Goal: Task Accomplishment & Management: Complete application form

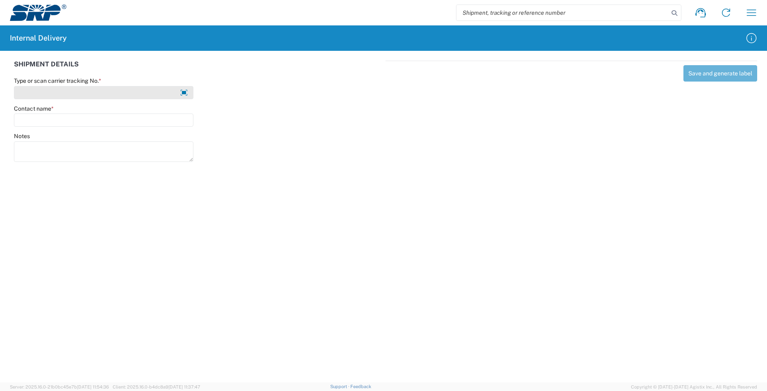
click at [139, 92] on input "Type or scan carrier tracking No. *" at bounding box center [103, 92] width 179 height 13
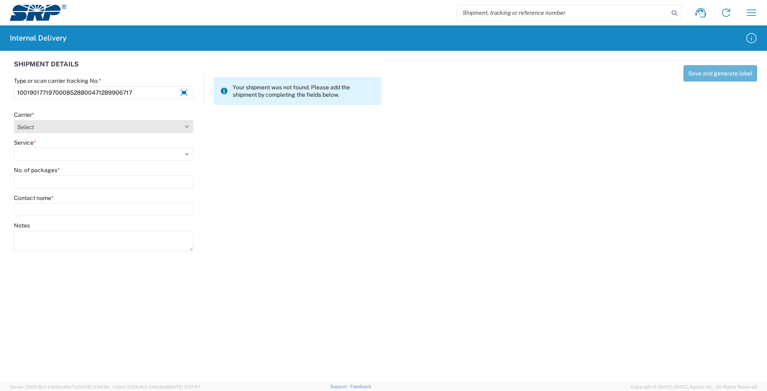
type input "1001901771970008528800471289906717"
click at [37, 125] on select "Select AcctPay Amazon Logistics ATI Trucking BC Dimerco Logistics Empire Southw…" at bounding box center [103, 126] width 179 height 13
select select "5"
click at [14, 120] on select "Select AcctPay Amazon Logistics ATI Trucking BC Dimerco Logistics Empire Southw…" at bounding box center [103, 126] width 179 height 13
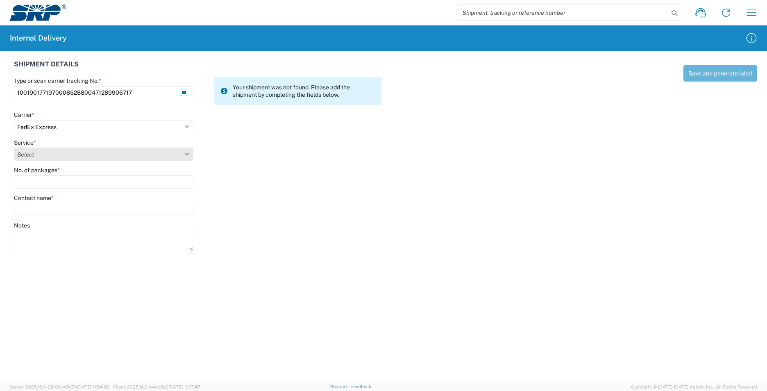
click at [30, 153] on select "Select 1Day Freight 2Day 2Day AM 2Day AM One Rate 2Day Freight 2Day One Rate 3 …" at bounding box center [103, 153] width 179 height 13
select select "7"
click at [31, 155] on select "Select 1Day Freight 2Day 2Day AM 2Day AM One Rate 2Day Freight 2Day One Rate 3 …" at bounding box center [103, 153] width 179 height 13
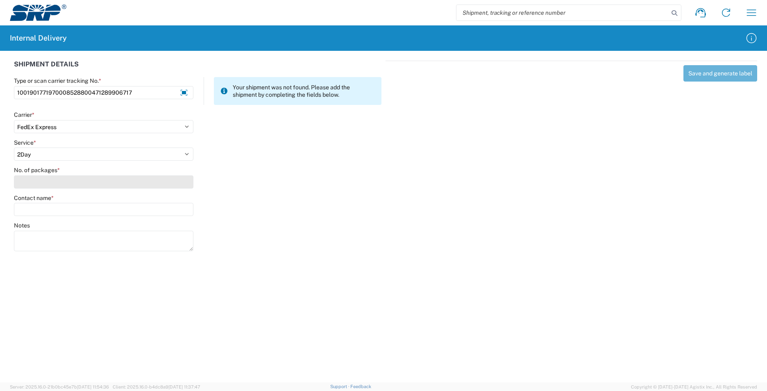
click at [40, 176] on input "No. of packages *" at bounding box center [103, 181] width 179 height 13
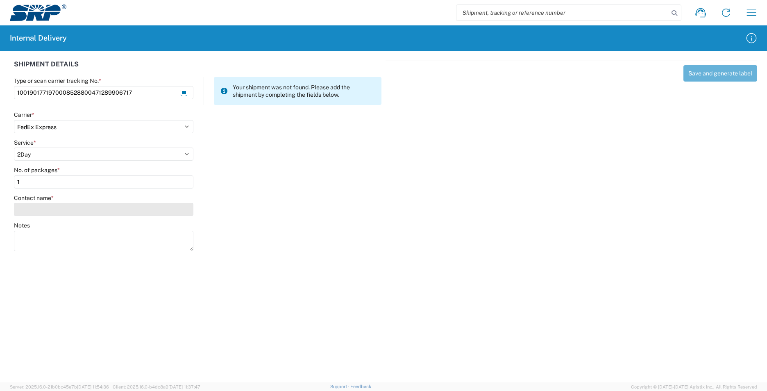
type input "1"
drag, startPoint x: 59, startPoint y: 210, endPoint x: 54, endPoint y: 210, distance: 4.2
click at [58, 210] on input "Contact name *" at bounding box center [103, 209] width 179 height 13
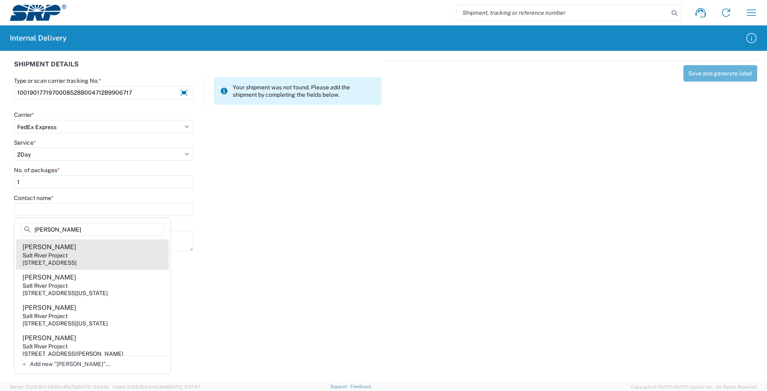
type input "[PERSON_NAME]"
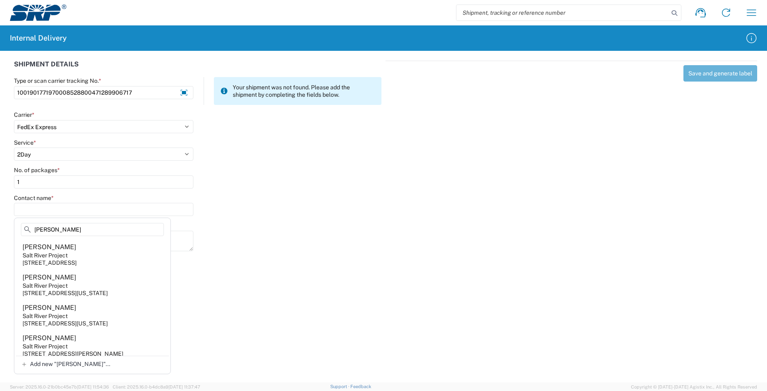
drag, startPoint x: 120, startPoint y: 250, endPoint x: 124, endPoint y: 244, distance: 7.6
click at [120, 250] on agx-address-suggestion-item "[PERSON_NAME] Salt River Project [STREET_ADDRESS]" at bounding box center [92, 254] width 153 height 30
type input "[PERSON_NAME]"
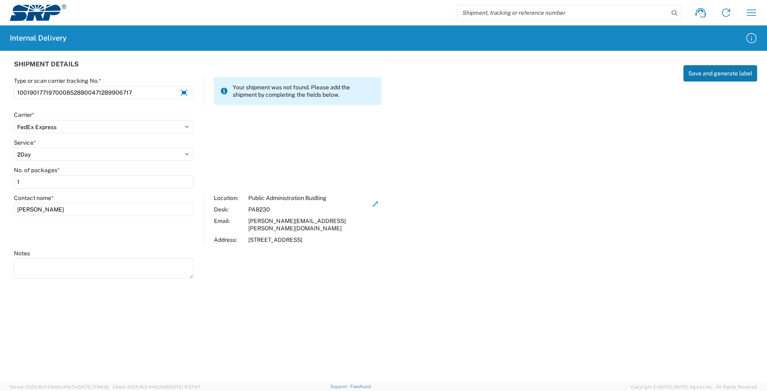
click at [717, 73] on button "Save and generate label" at bounding box center [720, 73] width 74 height 16
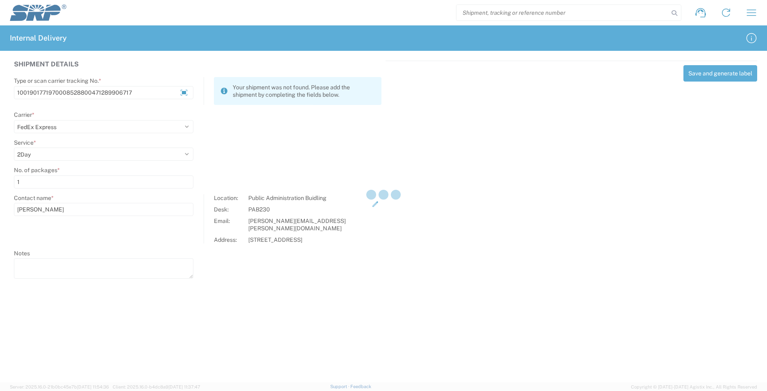
select select
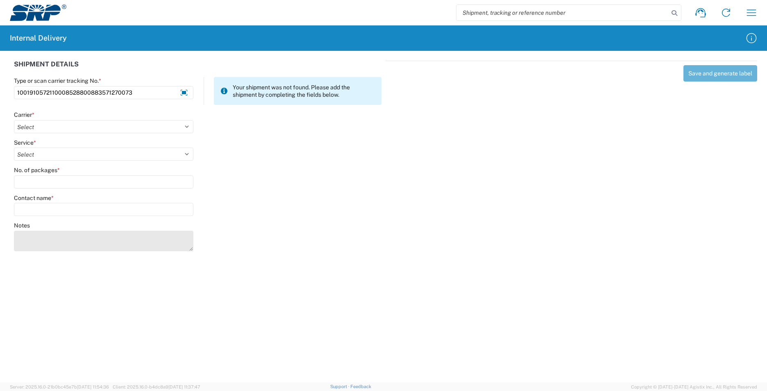
type input "1001910572110008528800883571270073"
click at [51, 235] on textarea "Notes" at bounding box center [103, 241] width 179 height 20
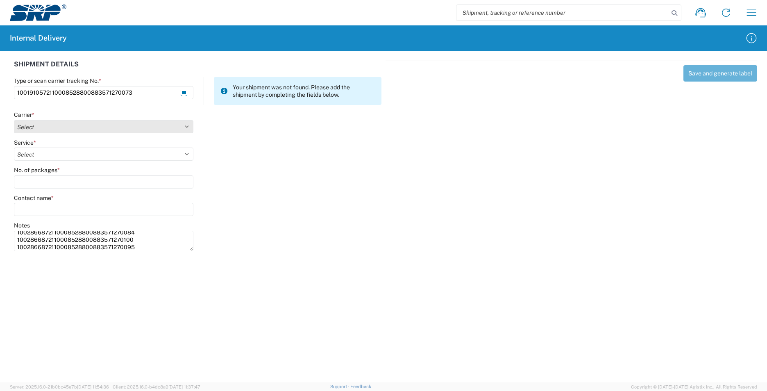
type textarea "1002866872110008528800883571270084 1002866872110008528800883571270100 100286687…"
click at [55, 127] on select "Select AcctPay Amazon Logistics ATI Trucking BC Dimerco Logistics Empire Southw…" at bounding box center [103, 126] width 179 height 13
select select "5"
click at [14, 120] on select "Select AcctPay Amazon Logistics ATI Trucking BC Dimerco Logistics Empire Southw…" at bounding box center [103, 126] width 179 height 13
click at [38, 125] on select "Select AcctPay Amazon Logistics ATI Trucking BC Dimerco Logistics Empire Southw…" at bounding box center [103, 126] width 179 height 13
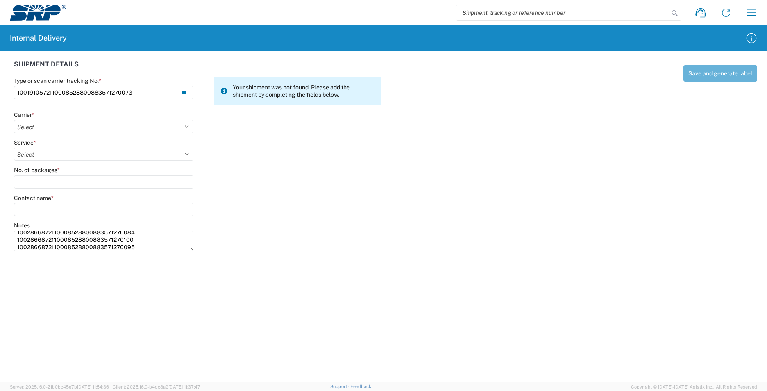
select select "5"
click at [14, 120] on select "Select AcctPay Amazon Logistics ATI Trucking BC Dimerco Logistics Empire Southw…" at bounding box center [103, 126] width 179 height 13
click at [31, 154] on select "Select 1Day Freight 2Day 2Day AM 2Day AM One Rate 2Day Freight 2Day One Rate 3 …" at bounding box center [103, 153] width 179 height 13
select select "10"
click at [31, 154] on select "Select 1Day Freight 2Day 2Day AM 2Day AM One Rate 2Day Freight 2Day One Rate 3 …" at bounding box center [103, 153] width 179 height 13
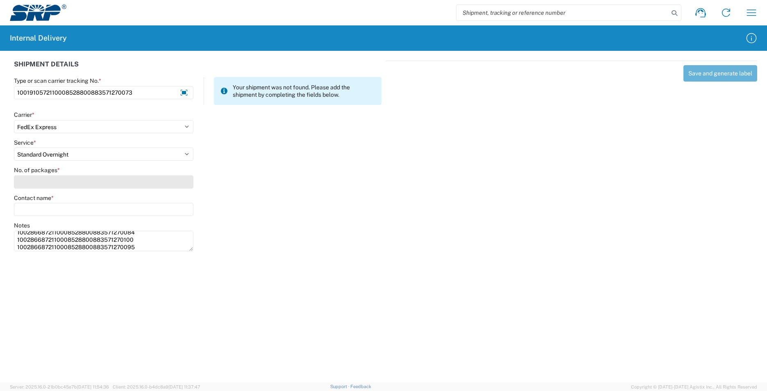
click at [39, 181] on input "No. of packages *" at bounding box center [103, 181] width 179 height 13
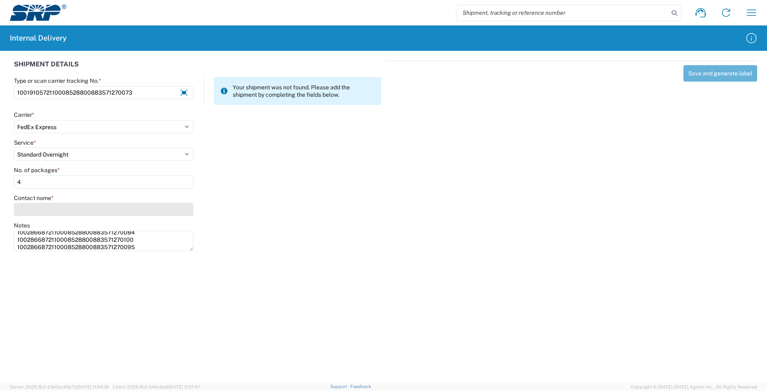
type input "4"
click at [45, 211] on input "Contact name *" at bounding box center [103, 209] width 179 height 13
type input "s"
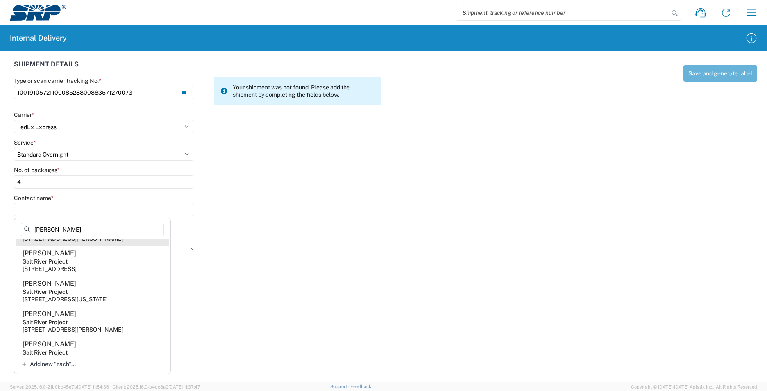
scroll to position [205, 0]
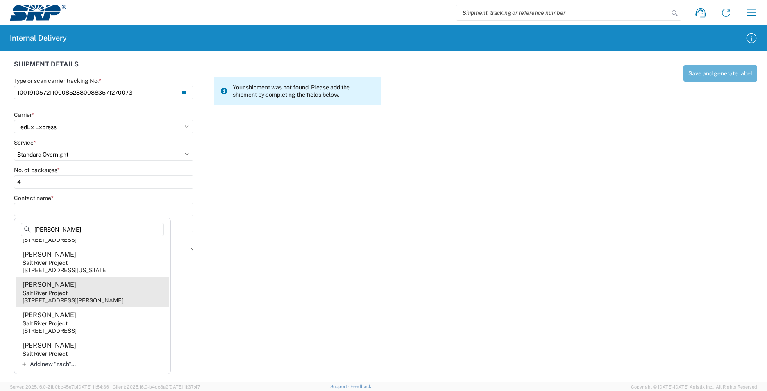
type input "[PERSON_NAME]"
click at [109, 307] on agx-address-suggestion-item "[PERSON_NAME] Salt River Project [STREET_ADDRESS][PERSON_NAME]" at bounding box center [92, 292] width 153 height 30
type input "[PERSON_NAME]"
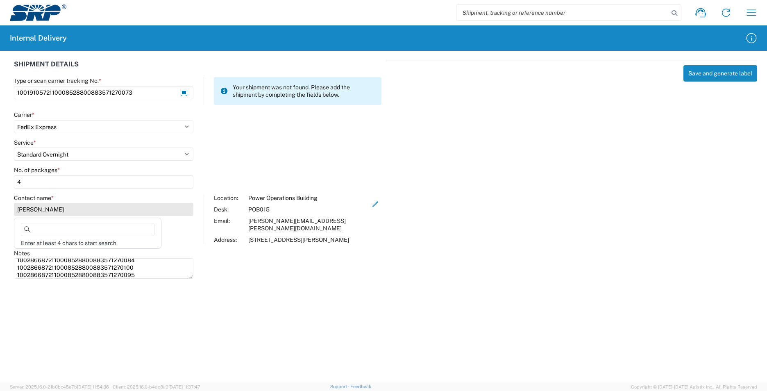
click at [75, 209] on input "[PERSON_NAME]" at bounding box center [103, 209] width 179 height 13
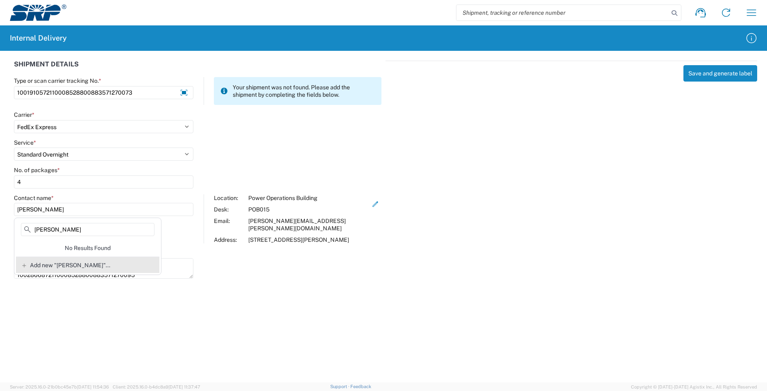
type input "[PERSON_NAME]"
click at [75, 265] on span "Add new "[PERSON_NAME]"..." at bounding box center [70, 264] width 80 height 7
type input "[PERSON_NAME]"
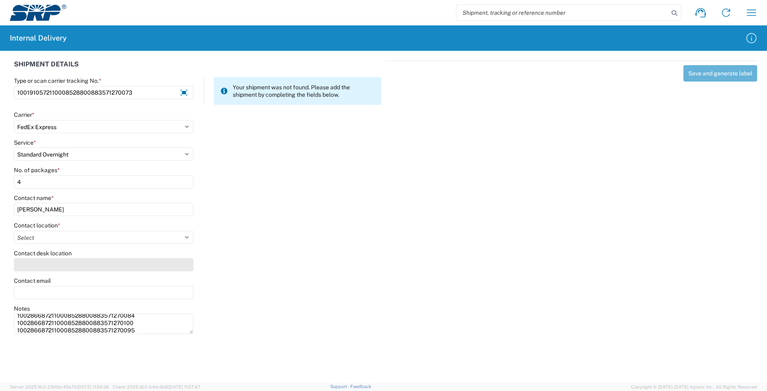
click at [44, 263] on input "Contact desk location" at bounding box center [103, 264] width 179 height 13
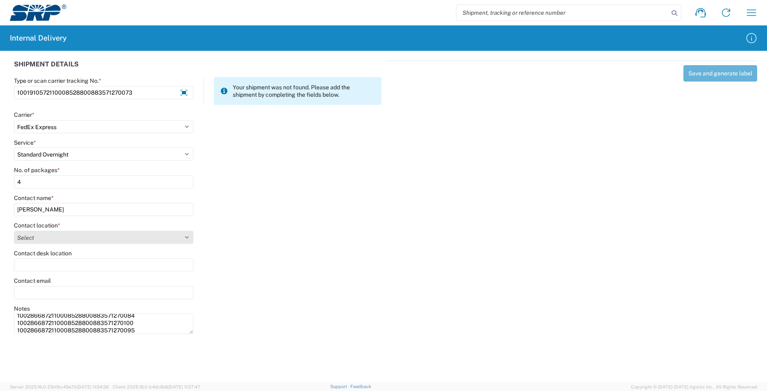
click at [65, 238] on select "Select [GEOGRAPHIC_DATA] Facility [GEOGRAPHIC_DATA] [GEOGRAPHIC_DATA] [PERSON_N…" at bounding box center [103, 237] width 179 height 13
select select "58894"
click at [14, 231] on select "Select [GEOGRAPHIC_DATA] Facility [GEOGRAPHIC_DATA] [GEOGRAPHIC_DATA] [PERSON_N…" at bounding box center [103, 237] width 179 height 13
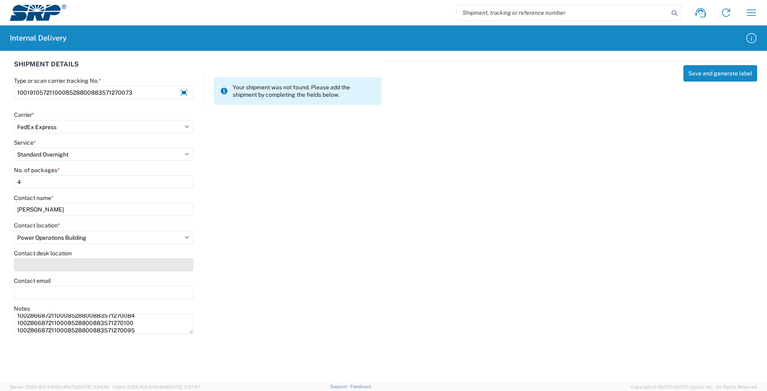
drag, startPoint x: 50, startPoint y: 266, endPoint x: 61, endPoint y: 264, distance: 11.2
click at [50, 266] on input "Contact desk location" at bounding box center [103, 264] width 179 height 13
type input "POB015"
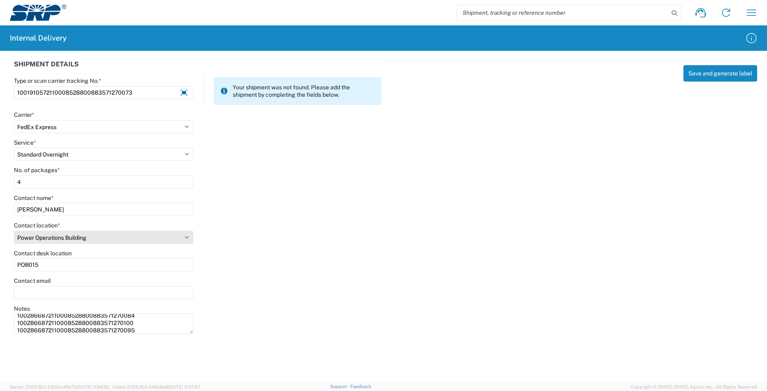
click at [188, 237] on select "Select [GEOGRAPHIC_DATA] Facility [GEOGRAPHIC_DATA] [GEOGRAPHIC_DATA] [PERSON_N…" at bounding box center [103, 237] width 179 height 13
select select "54819"
click at [14, 231] on select "Select [GEOGRAPHIC_DATA] Facility [GEOGRAPHIC_DATA] [GEOGRAPHIC_DATA] [PERSON_N…" at bounding box center [103, 237] width 179 height 13
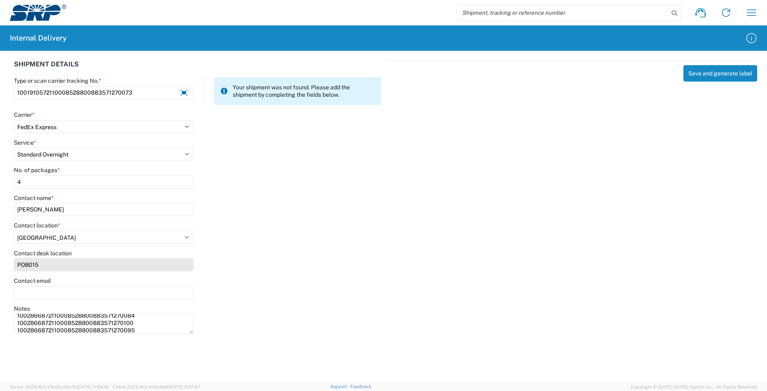
click at [160, 265] on input "POB015" at bounding box center [103, 264] width 179 height 13
type input "P"
click at [45, 265] on input "EVS" at bounding box center [103, 264] width 179 height 13
type input "EVS104"
click at [720, 74] on button "Save and generate label" at bounding box center [720, 73] width 74 height 16
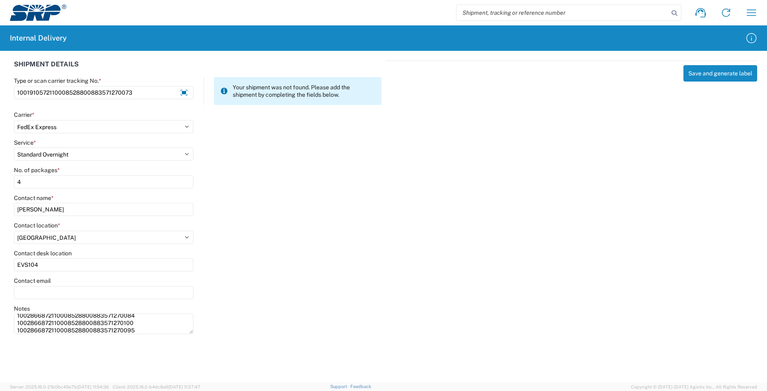
select select
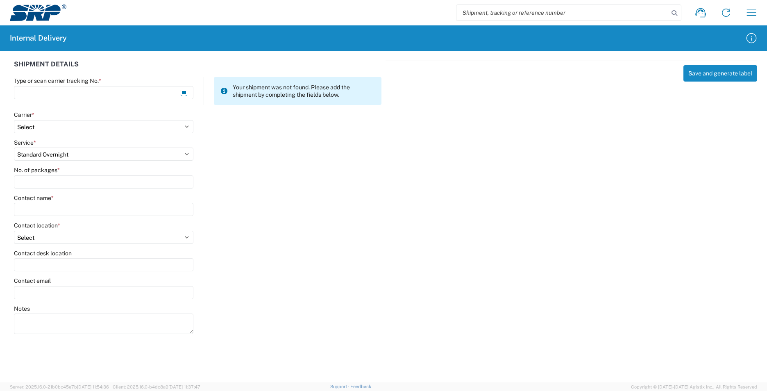
select select
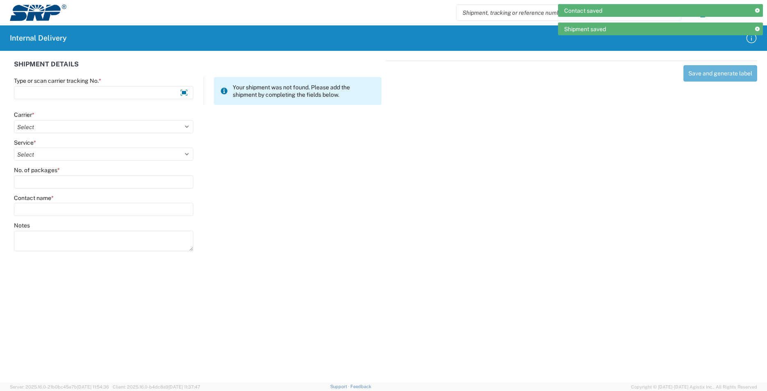
scroll to position [0, 0]
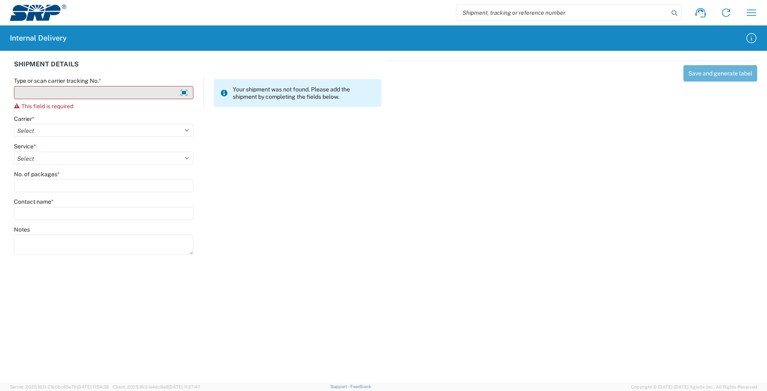
click at [43, 95] on input "Type or scan carrier tracking No. *" at bounding box center [103, 92] width 179 height 13
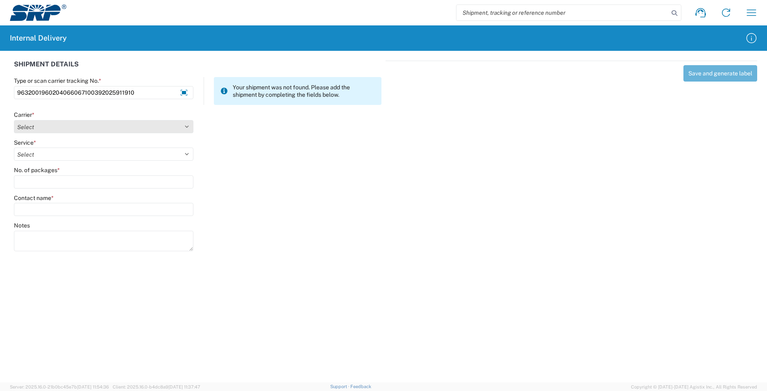
type input "9632001960204066067100392025911910"
click at [29, 127] on select "Select AcctPay Amazon Logistics ATI Trucking BC Dimerco Logistics Empire Southw…" at bounding box center [103, 126] width 179 height 13
select select "5"
click at [14, 120] on select "Select AcctPay Amazon Logistics ATI Trucking BC Dimerco Logistics Empire Southw…" at bounding box center [103, 126] width 179 height 13
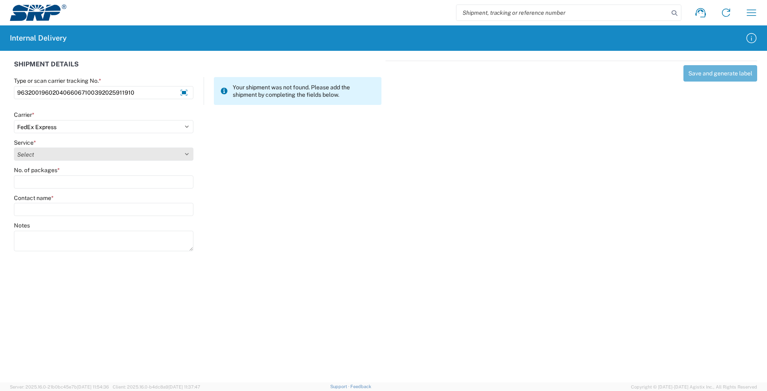
click at [32, 151] on select "Select" at bounding box center [103, 153] width 179 height 13
select select "12"
click at [32, 152] on select "Select 1Day Freight 2Day 2Day AM 2Day AM One Rate 2Day Freight 2Day One Rate 3 …" at bounding box center [103, 153] width 179 height 13
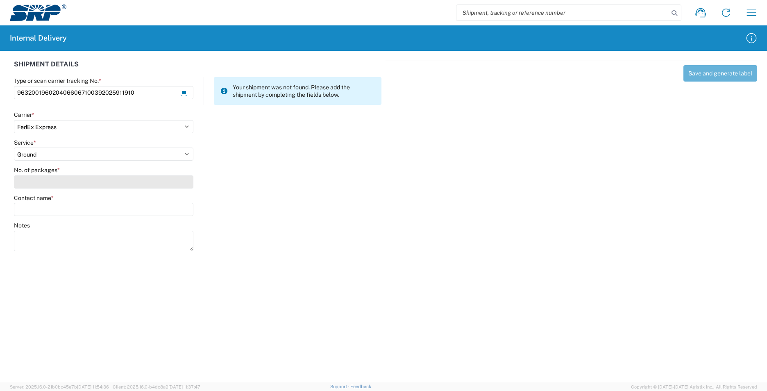
click at [38, 181] on input "No. of packages *" at bounding box center [103, 181] width 179 height 13
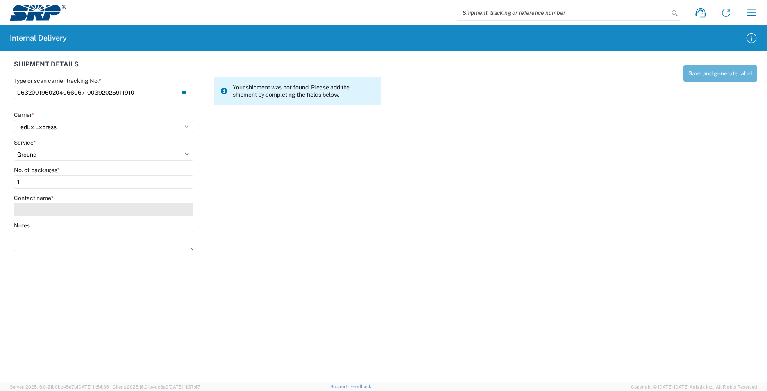
type input "1"
click at [39, 206] on input "Contact name *" at bounding box center [103, 209] width 179 height 13
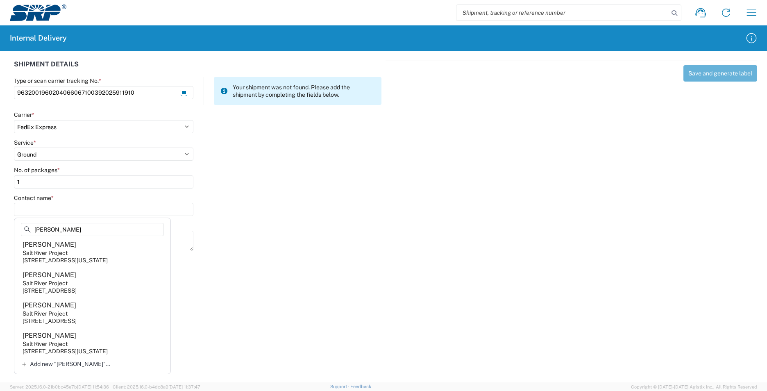
scroll to position [123, 0]
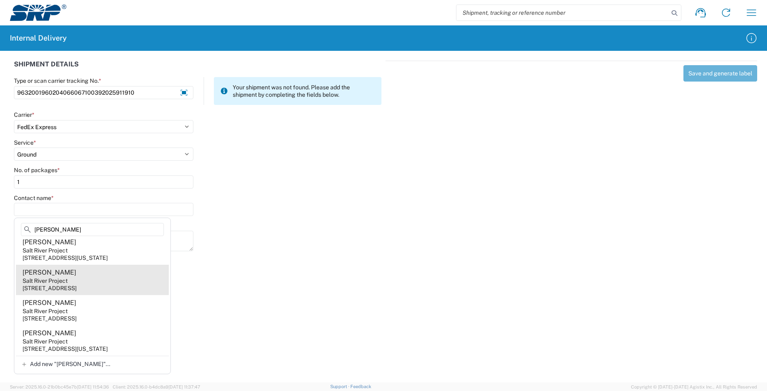
type input "[PERSON_NAME]"
click at [93, 285] on agx-address-suggestion-item "[PERSON_NAME] Salt River Project [STREET_ADDRESS]" at bounding box center [92, 280] width 153 height 30
type input "[PERSON_NAME]"
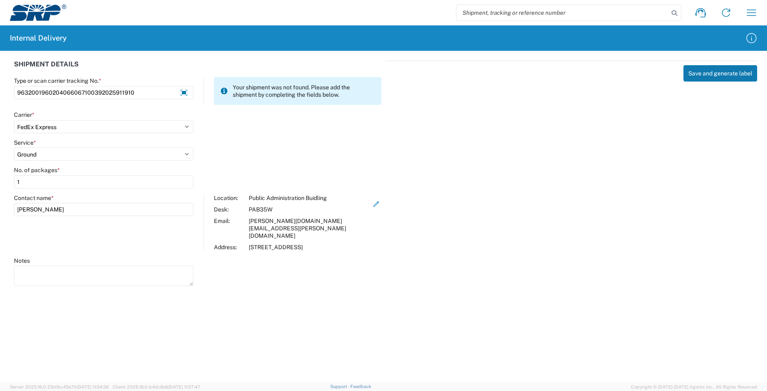
click at [724, 77] on button "Save and generate label" at bounding box center [720, 73] width 74 height 16
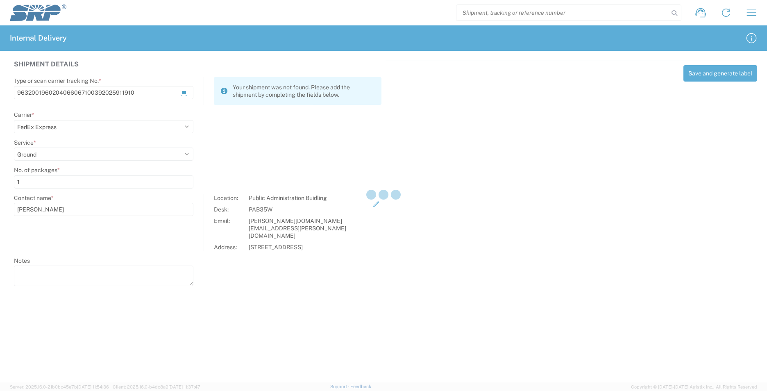
select select
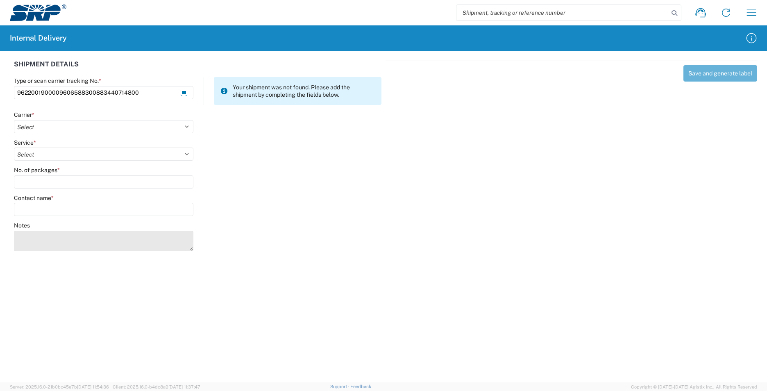
type input "9622001900009606588300883440714800"
click at [100, 242] on textarea "Notes" at bounding box center [103, 241] width 179 height 20
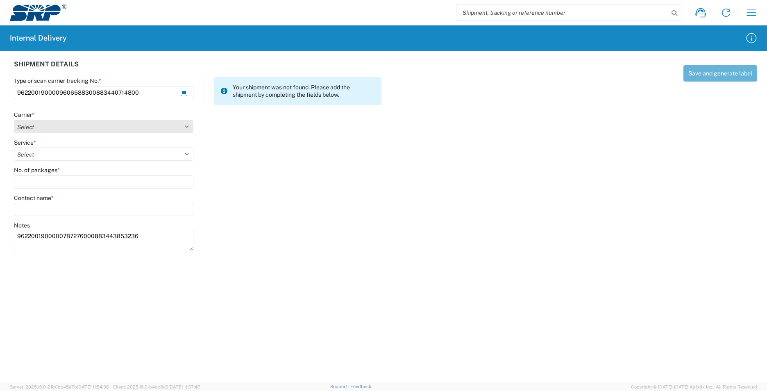
type textarea "9622001900000787276000883443853236"
click at [40, 125] on select "Select AcctPay Amazon Logistics ATI Trucking BC Dimerco Logistics Empire Southw…" at bounding box center [103, 126] width 179 height 13
select select "5"
click at [14, 120] on select "Select AcctPay Amazon Logistics ATI Trucking BC Dimerco Logistics Empire Southw…" at bounding box center [103, 126] width 179 height 13
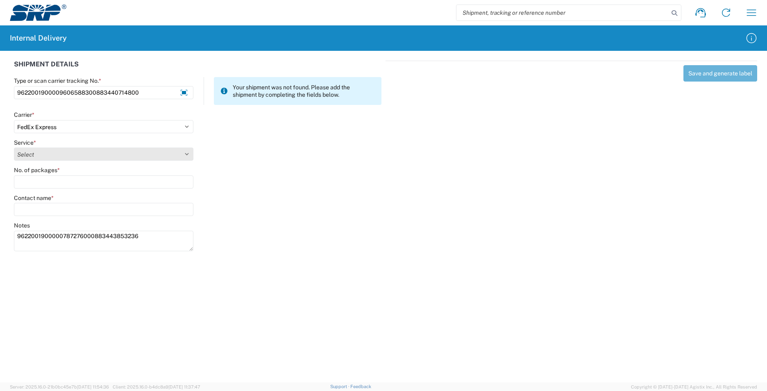
click at [45, 154] on select "Select 1Day Freight 2Day 2Day AM 2Day AM One Rate 2Day Freight 2Day One Rate 3 …" at bounding box center [103, 153] width 179 height 13
select select "12"
click at [45, 154] on select "Select 1Day Freight 2Day 2Day AM 2Day AM One Rate 2Day Freight 2Day One Rate 3 …" at bounding box center [103, 153] width 179 height 13
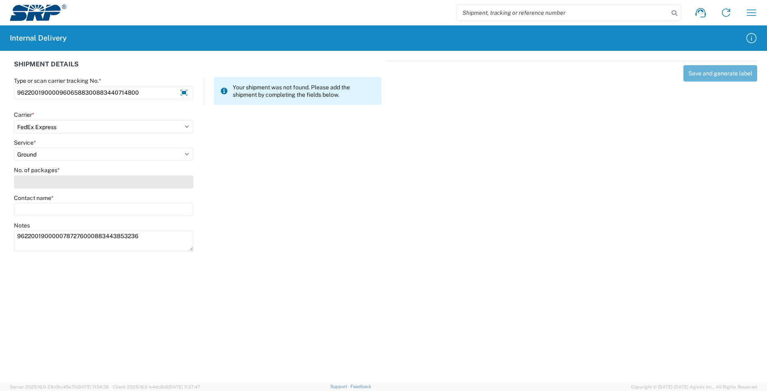
click at [45, 184] on input "No. of packages *" at bounding box center [103, 181] width 179 height 13
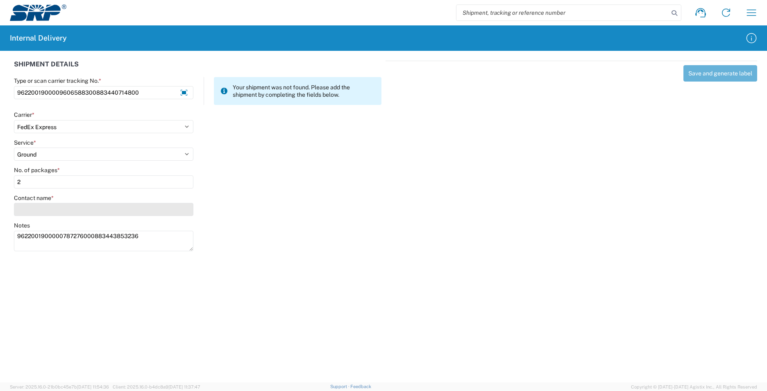
type input "2"
click at [43, 209] on input "Contact name *" at bounding box center [103, 209] width 179 height 13
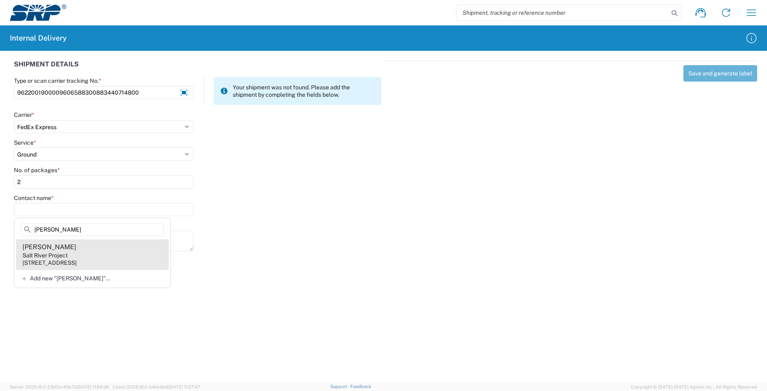
type input "[PERSON_NAME]"
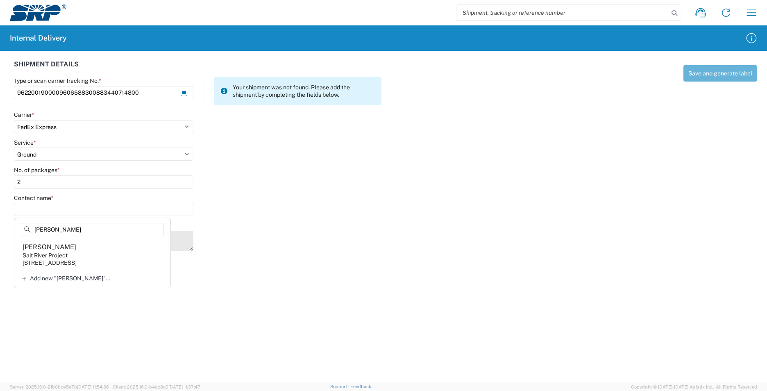
click at [79, 253] on agx-address-suggestion-item "[PERSON_NAME] Salt River Project [STREET_ADDRESS]" at bounding box center [92, 254] width 153 height 30
type input "[PERSON_NAME]"
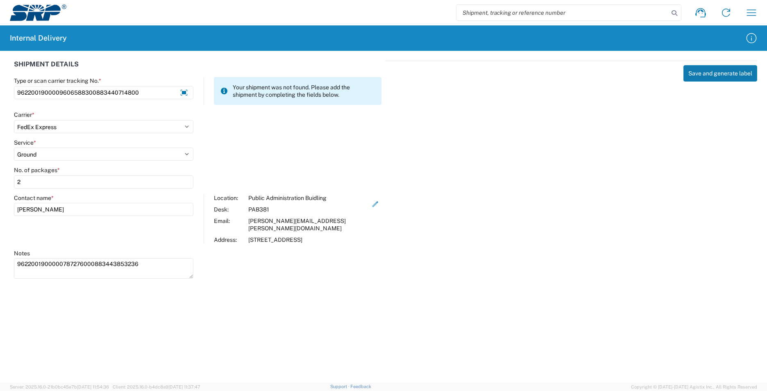
click at [727, 69] on button "Save and generate label" at bounding box center [720, 73] width 74 height 16
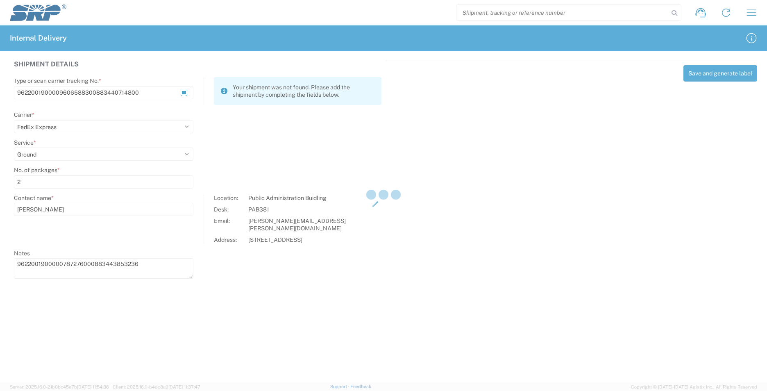
select select
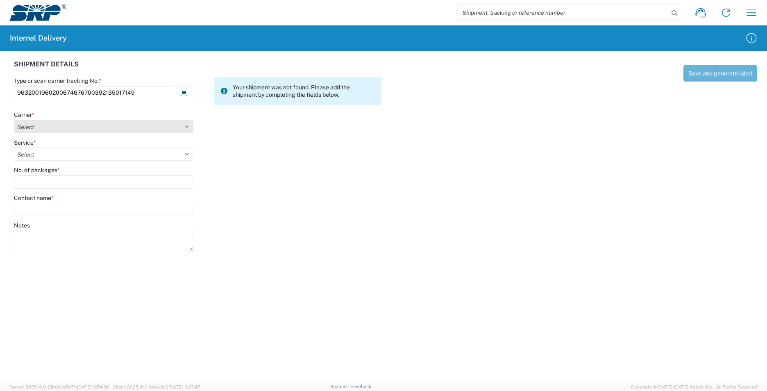
type input "9632001960200674676700392135017149"
click at [31, 123] on select "Select AcctPay Amazon Logistics ATI Trucking BC Dimerco Logistics Empire Southw…" at bounding box center [103, 126] width 179 height 13
select select "5"
click at [14, 120] on select "Select AcctPay Amazon Logistics ATI Trucking BC Dimerco Logistics Empire Southw…" at bounding box center [103, 126] width 179 height 13
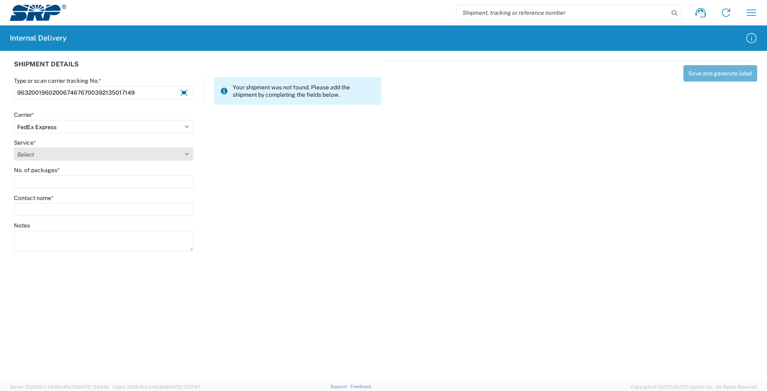
click at [37, 156] on select "Select 1Day Freight 2Day 2Day AM 2Day AM One Rate 2Day Freight 2Day One Rate 3 …" at bounding box center [103, 153] width 179 height 13
select select "12"
click at [37, 156] on select "Select 1Day Freight 2Day 2Day AM 2Day AM One Rate 2Day Freight 2Day One Rate 3 …" at bounding box center [103, 153] width 179 height 13
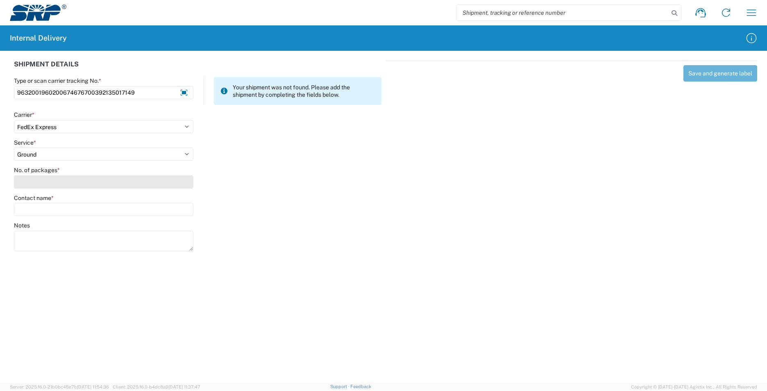
click at [35, 176] on input "No. of packages *" at bounding box center [103, 181] width 179 height 13
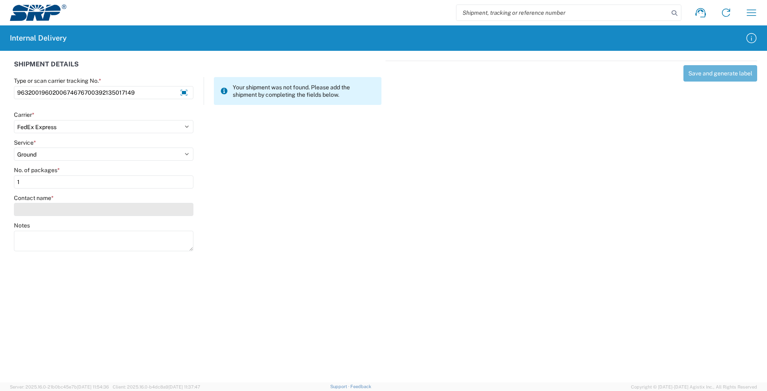
type input "1"
click at [34, 208] on input "Contact name *" at bounding box center [103, 209] width 179 height 13
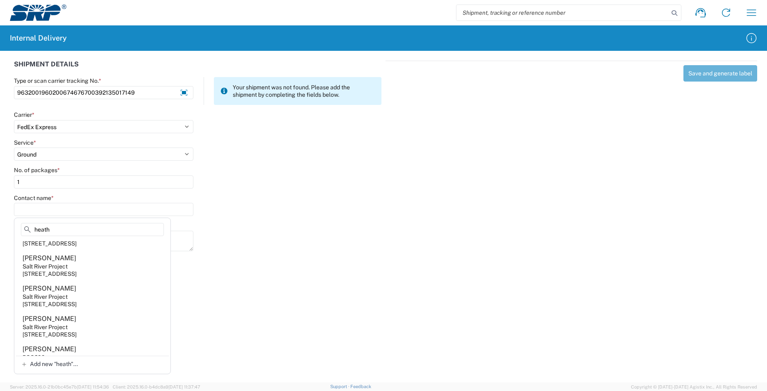
scroll to position [134, 0]
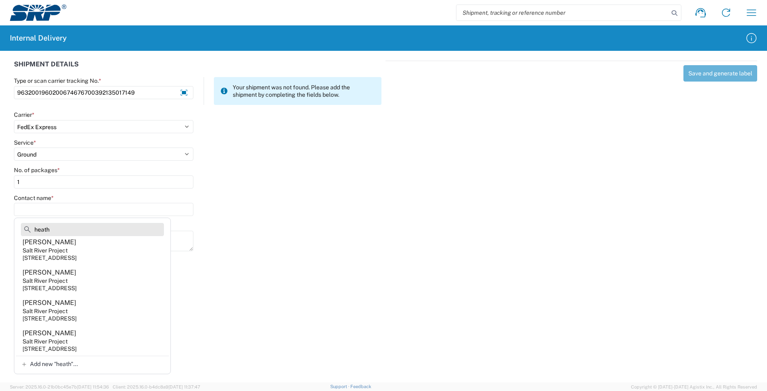
click at [33, 229] on input "heath" at bounding box center [92, 229] width 143 height 13
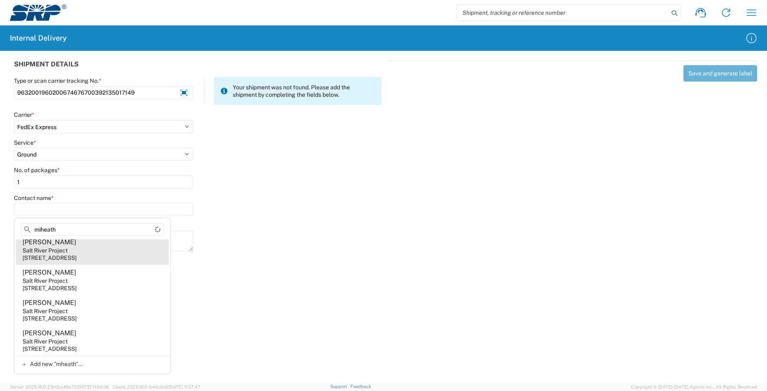
scroll to position [0, 0]
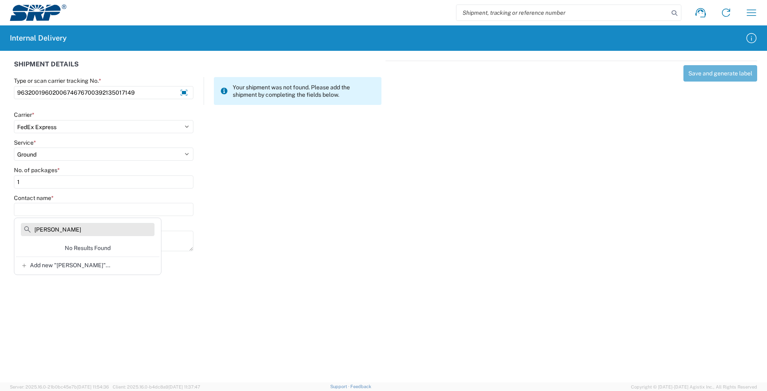
click at [50, 228] on input "[PERSON_NAME]" at bounding box center [87, 229] width 133 height 13
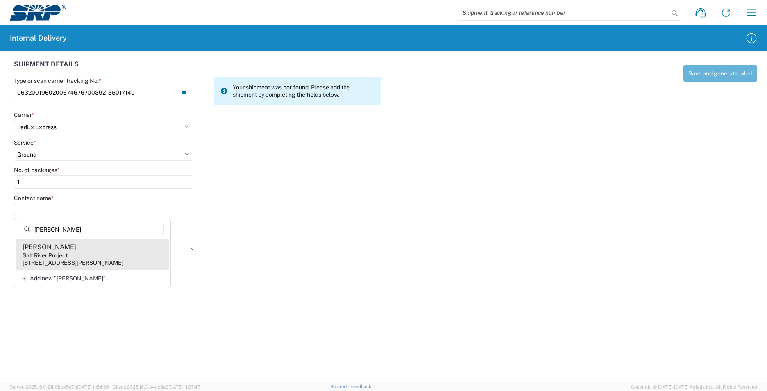
type input "[PERSON_NAME]"
click at [132, 248] on agx-address-suggestion-item "[PERSON_NAME] Salt River Project [STREET_ADDRESS][PERSON_NAME]" at bounding box center [92, 254] width 153 height 30
type input "[PERSON_NAME]"
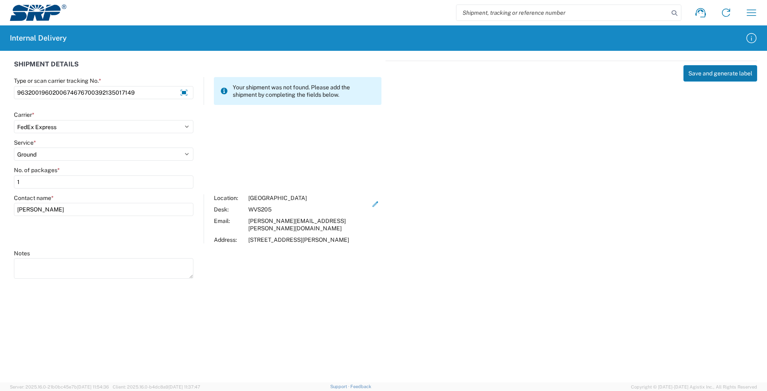
click at [719, 75] on button "Save and generate label" at bounding box center [720, 73] width 74 height 16
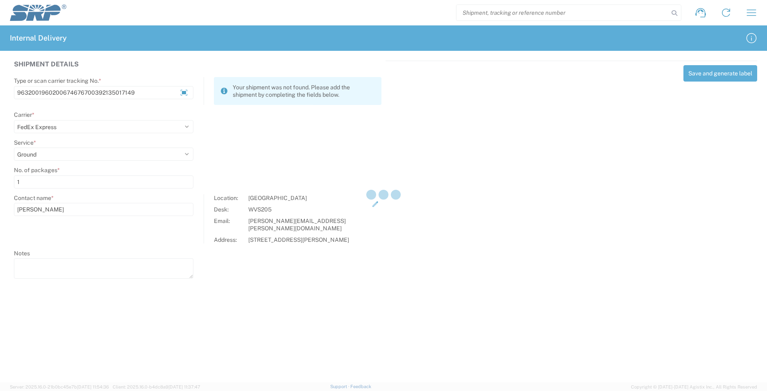
select select
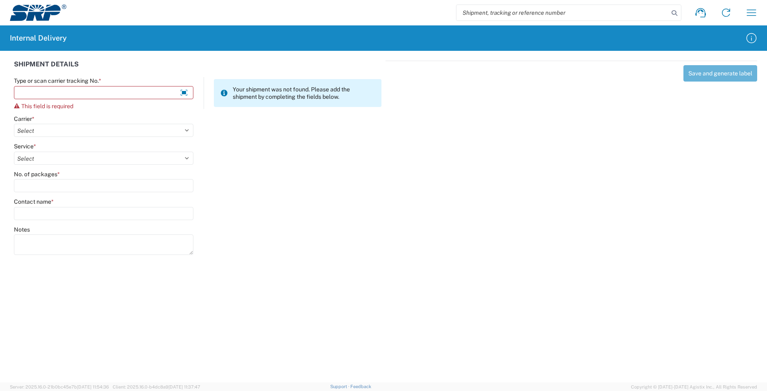
click at [274, 240] on div "Notes" at bounding box center [198, 244] width 376 height 37
click at [48, 94] on input "Type or scan carrier tracking No. *" at bounding box center [103, 92] width 179 height 13
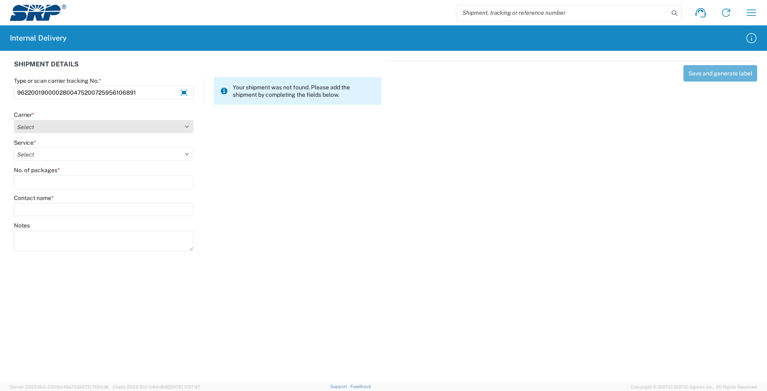
type input "9622001900002800475200725956106891"
click at [40, 128] on select "Select AcctPay Amazon Logistics ATI Trucking BC Dimerco Logistics Empire Southw…" at bounding box center [103, 126] width 179 height 13
select select "5"
click at [14, 120] on select "Select AcctPay Amazon Logistics ATI Trucking BC Dimerco Logistics Empire Southw…" at bounding box center [103, 126] width 179 height 13
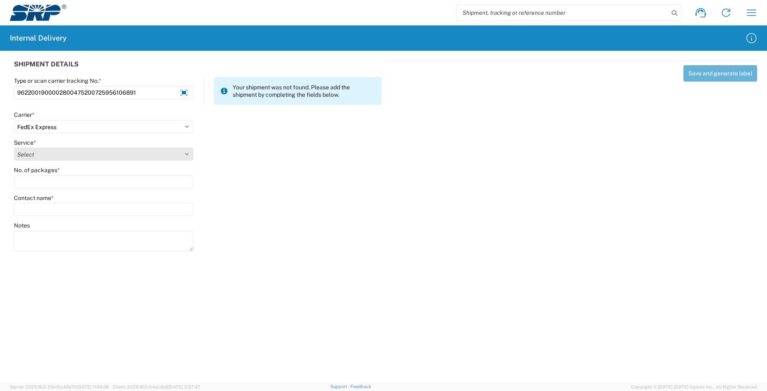
click at [32, 151] on select "Select 1Day Freight 2Day 2Day AM 2Day AM One Rate 2Day Freight 2Day One Rate 3 …" at bounding box center [103, 153] width 179 height 13
select select "12"
click at [32, 151] on select "Select 1Day Freight 2Day 2Day AM 2Day AM One Rate 2Day Freight 2Day One Rate 3 …" at bounding box center [103, 153] width 179 height 13
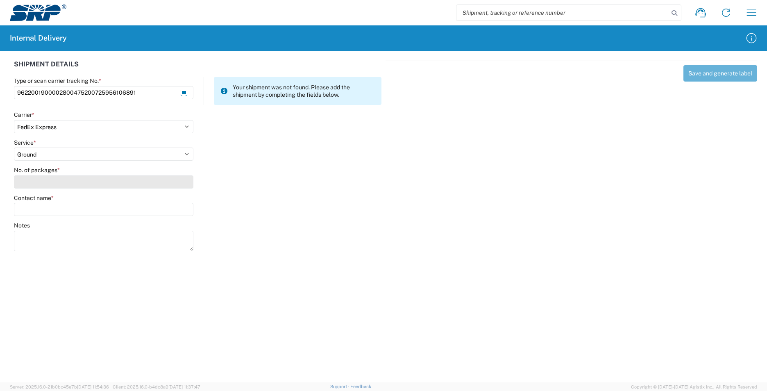
click at [36, 182] on input "No. of packages *" at bounding box center [103, 181] width 179 height 13
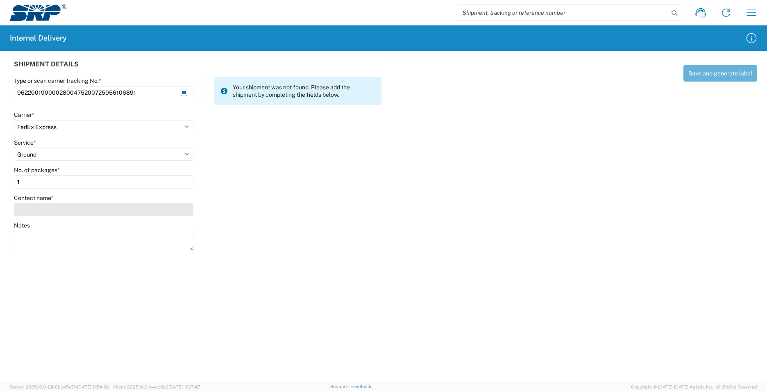
type input "1"
click at [40, 206] on input "Contact name *" at bounding box center [103, 209] width 179 height 13
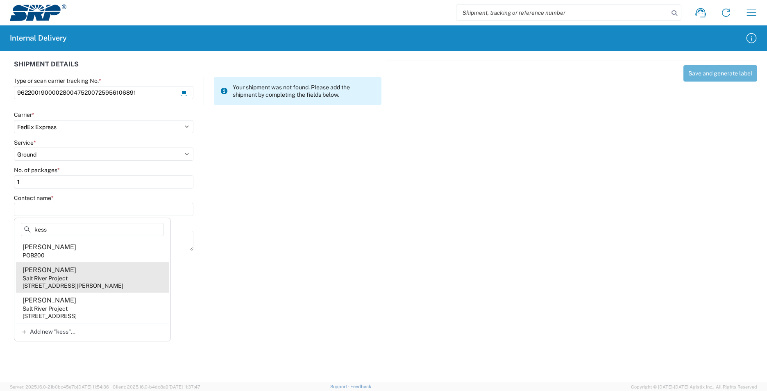
type input "kess"
click at [104, 270] on agx-address-suggestion-item "[PERSON_NAME] Salt River Project [STREET_ADDRESS][PERSON_NAME]" at bounding box center [92, 277] width 153 height 30
type input "[PERSON_NAME]"
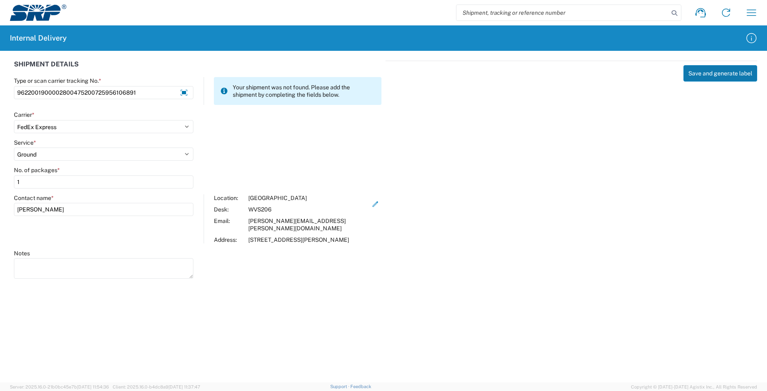
click at [726, 74] on button "Save and generate label" at bounding box center [720, 73] width 74 height 16
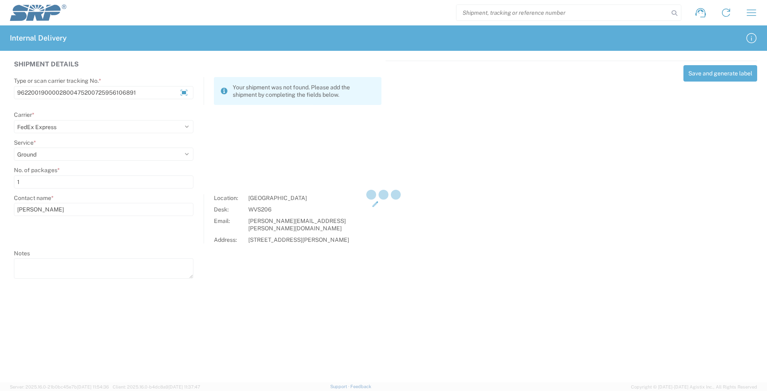
select select
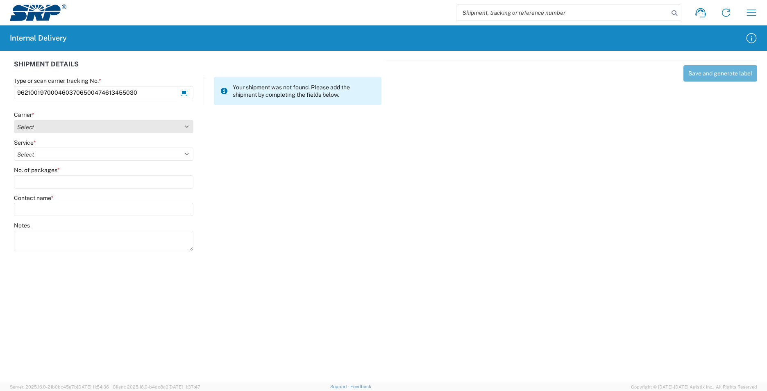
type input "9621001970004603706500474613455030"
click at [43, 129] on select "Select AcctPay Amazon Logistics ATI Trucking BC Dimerco Logistics Empire Southw…" at bounding box center [103, 126] width 179 height 13
select select "5"
click at [14, 120] on select "Select AcctPay Amazon Logistics ATI Trucking BC Dimerco Logistics Empire Southw…" at bounding box center [103, 126] width 179 height 13
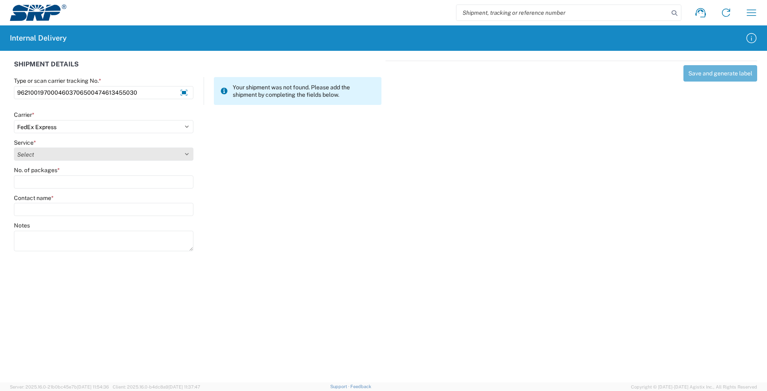
click at [33, 156] on select "Select 1Day Freight 2Day 2Day AM 2Day AM One Rate 2Day Freight 2Day One Rate 3 …" at bounding box center [103, 153] width 179 height 13
select select "12"
click at [33, 156] on select "Select 1Day Freight 2Day 2Day AM 2Day AM One Rate 2Day Freight 2Day One Rate 3 …" at bounding box center [103, 153] width 179 height 13
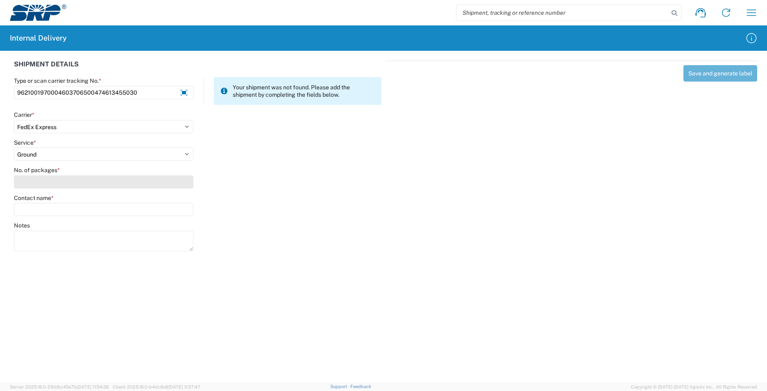
click at [32, 185] on input "No. of packages *" at bounding box center [103, 181] width 179 height 13
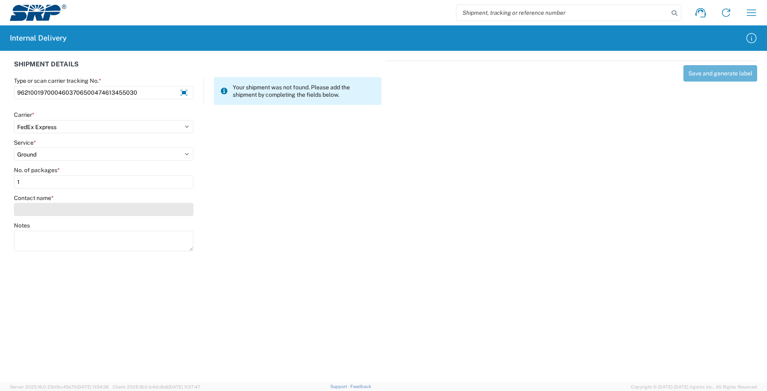
type input "1"
click at [38, 211] on input "Contact name *" at bounding box center [103, 209] width 179 height 13
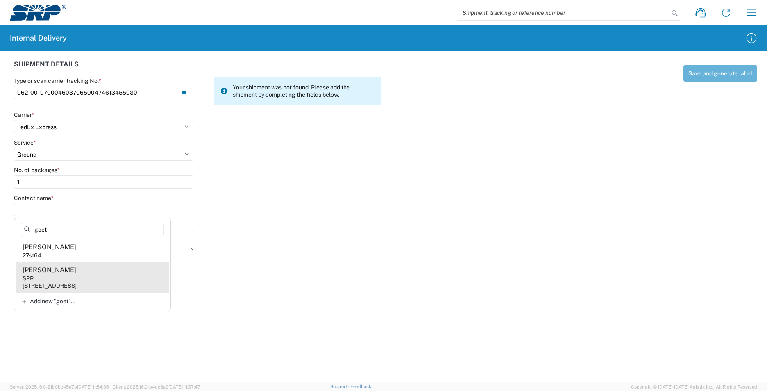
type input "goet"
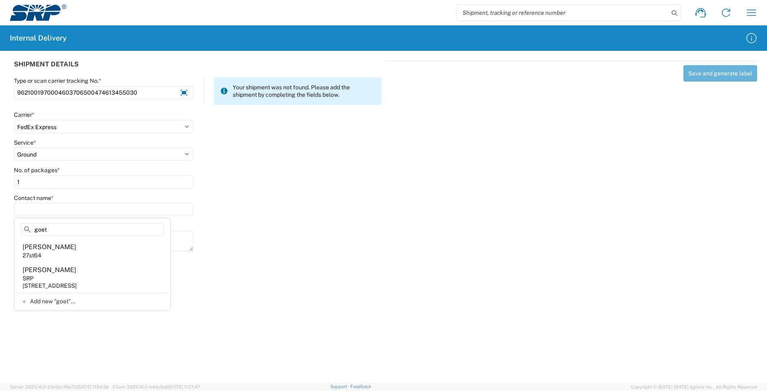
click at [110, 272] on agx-address-suggestion-item "[PERSON_NAME] SRP [STREET_ADDRESS]" at bounding box center [92, 277] width 153 height 30
type input "[PERSON_NAME]"
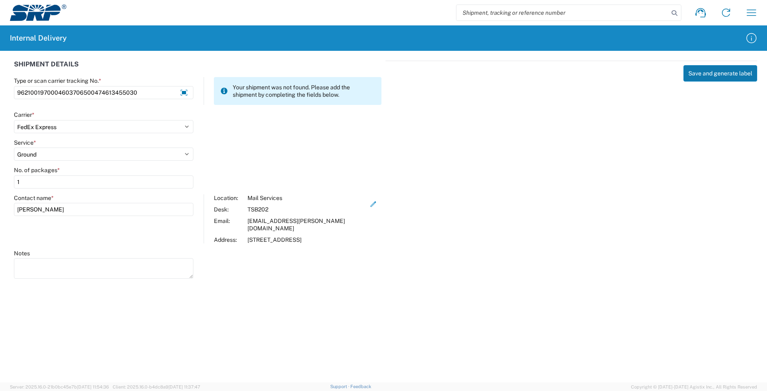
click at [737, 75] on button "Save and generate label" at bounding box center [720, 73] width 74 height 16
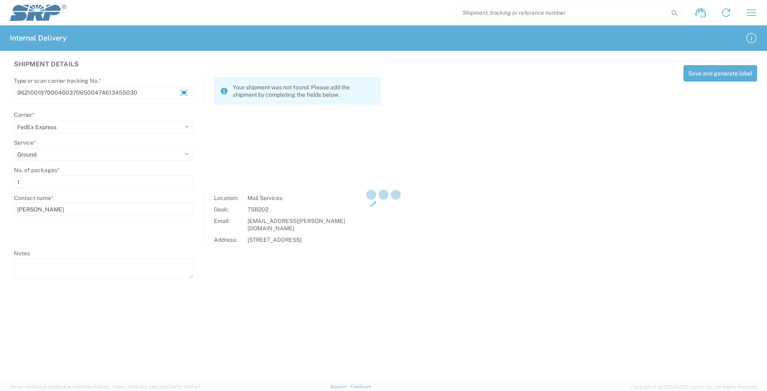
select select
